Goal: Find specific page/section: Find specific page/section

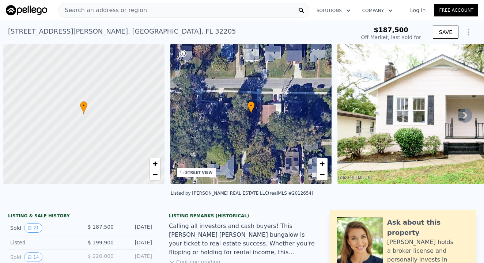
scroll to position [0, 3]
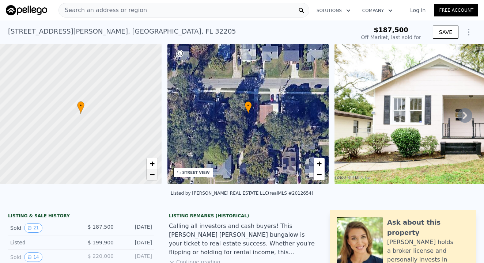
click at [151, 174] on span "−" at bounding box center [151, 174] width 5 height 9
click at [136, 111] on div at bounding box center [81, 114] width 194 height 168
drag, startPoint x: 136, startPoint y: 125, endPoint x: 139, endPoint y: 140, distance: 14.5
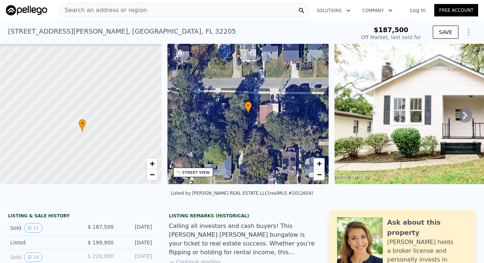
click at [139, 140] on div at bounding box center [82, 130] width 194 height 168
click at [151, 174] on span "−" at bounding box center [151, 174] width 5 height 9
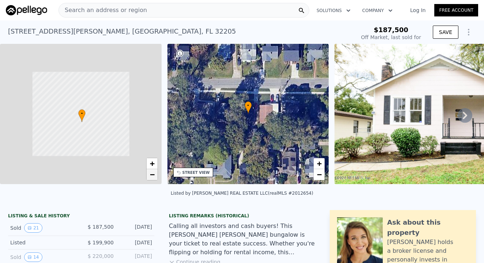
click at [151, 174] on span "−" at bounding box center [151, 174] width 5 height 9
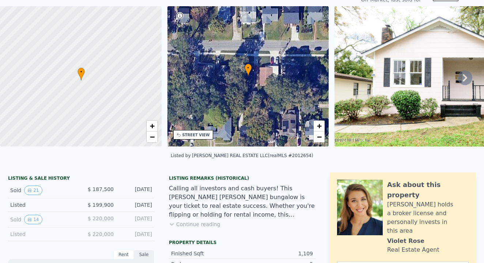
scroll to position [0, 0]
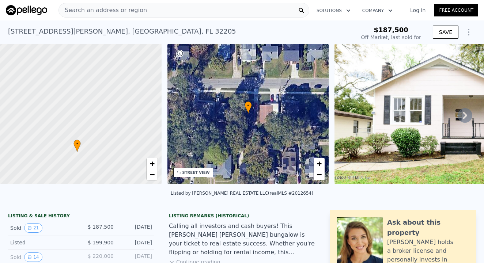
drag, startPoint x: 129, startPoint y: 92, endPoint x: 125, endPoint y: 119, distance: 27.3
click at [125, 119] on div at bounding box center [78, 119] width 194 height 168
click at [151, 175] on span "−" at bounding box center [151, 174] width 5 height 9
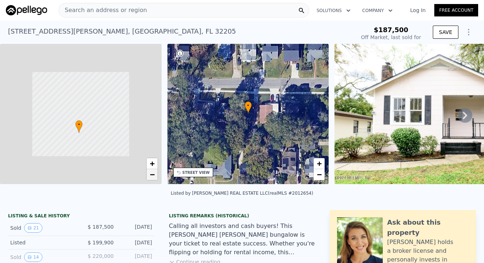
click at [151, 175] on span "−" at bounding box center [151, 174] width 5 height 9
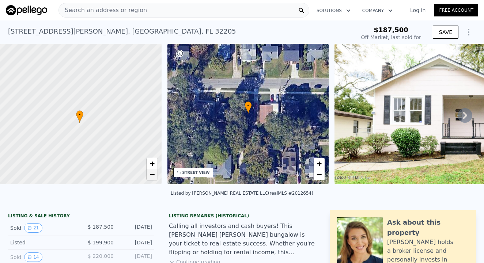
click at [151, 175] on span "−" at bounding box center [151, 174] width 5 height 9
drag, startPoint x: 118, startPoint y: 144, endPoint x: 123, endPoint y: 170, distance: 26.8
click at [123, 170] on div at bounding box center [82, 121] width 194 height 168
drag, startPoint x: 121, startPoint y: 127, endPoint x: 118, endPoint y: 122, distance: 6.2
click at [119, 122] on div at bounding box center [81, 114] width 194 height 168
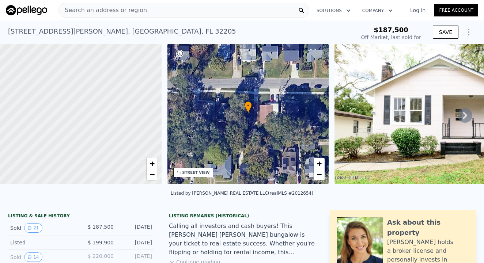
drag, startPoint x: 134, startPoint y: 126, endPoint x: 89, endPoint y: 126, distance: 44.9
click at [89, 126] on div at bounding box center [81, 114] width 194 height 168
drag, startPoint x: 91, startPoint y: 119, endPoint x: 101, endPoint y: 122, distance: 10.4
click at [101, 122] on div at bounding box center [81, 114] width 194 height 168
drag, startPoint x: 63, startPoint y: 124, endPoint x: 71, endPoint y: 128, distance: 8.5
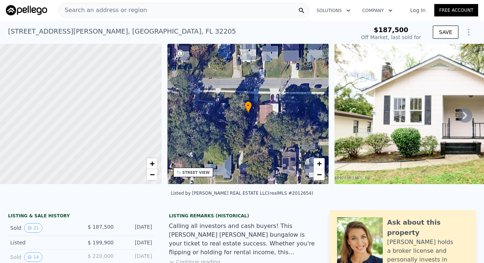
click at [71, 128] on div at bounding box center [81, 114] width 194 height 168
click at [152, 161] on span "+" at bounding box center [151, 163] width 5 height 9
drag, startPoint x: 127, startPoint y: 144, endPoint x: 137, endPoint y: 85, distance: 58.9
click at [137, 85] on div at bounding box center [82, 110] width 194 height 168
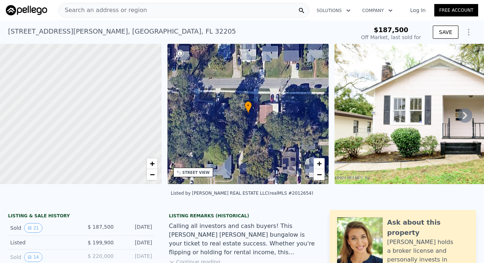
drag, startPoint x: 130, startPoint y: 148, endPoint x: 142, endPoint y: 125, distance: 26.3
click at [142, 125] on div at bounding box center [81, 114] width 194 height 168
drag, startPoint x: 73, startPoint y: 139, endPoint x: 83, endPoint y: 139, distance: 10.2
click at [83, 139] on div at bounding box center [81, 114] width 194 height 168
click at [80, 141] on div at bounding box center [81, 114] width 194 height 168
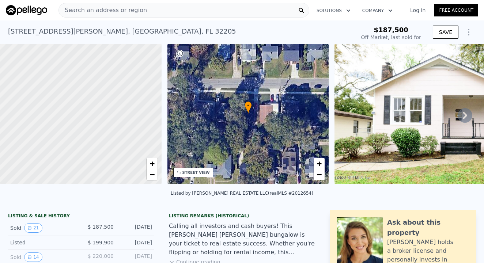
click at [80, 141] on div at bounding box center [81, 114] width 194 height 168
click at [78, 140] on div at bounding box center [81, 114] width 194 height 168
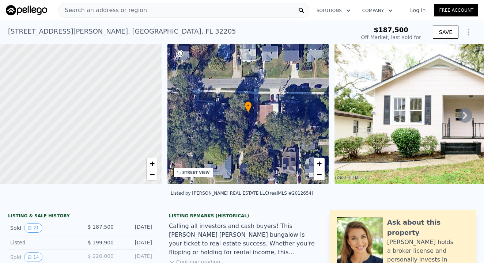
click at [78, 140] on div at bounding box center [81, 114] width 194 height 168
click at [95, 144] on div at bounding box center [81, 114] width 194 height 168
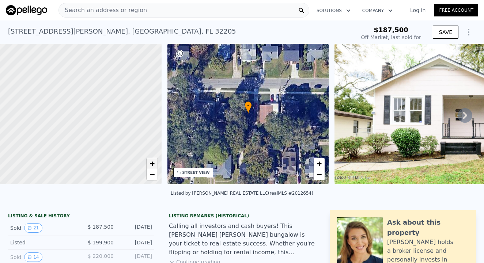
click at [155, 162] on link "+" at bounding box center [151, 163] width 11 height 11
drag, startPoint x: 97, startPoint y: 163, endPoint x: 113, endPoint y: 79, distance: 85.6
click at [114, 77] on div at bounding box center [81, 101] width 194 height 168
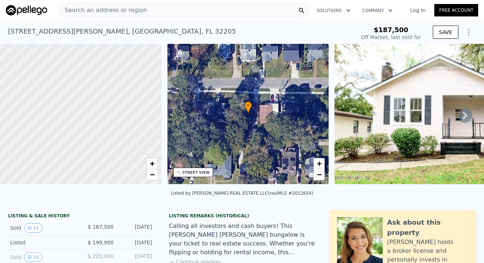
click at [84, 137] on div at bounding box center [81, 114] width 194 height 168
click at [67, 126] on div at bounding box center [81, 114] width 194 height 168
click at [185, 8] on div "Search an address or region" at bounding box center [183, 10] width 251 height 15
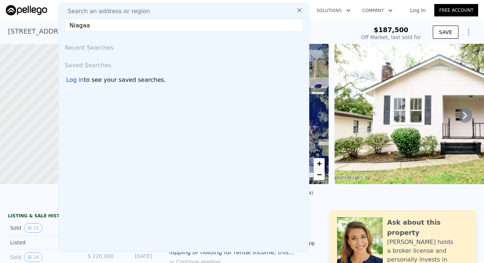
type input "Niagara"
